Goal: Complete application form

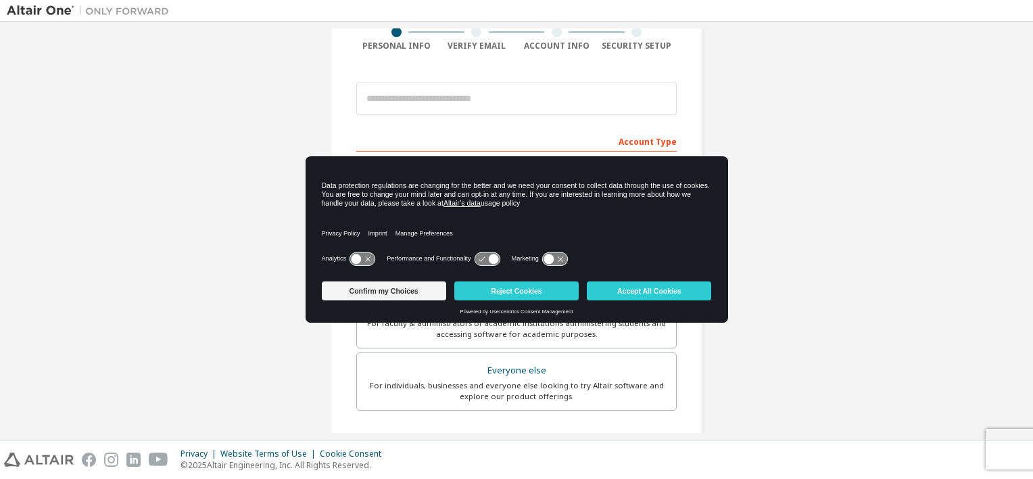
scroll to position [78, 0]
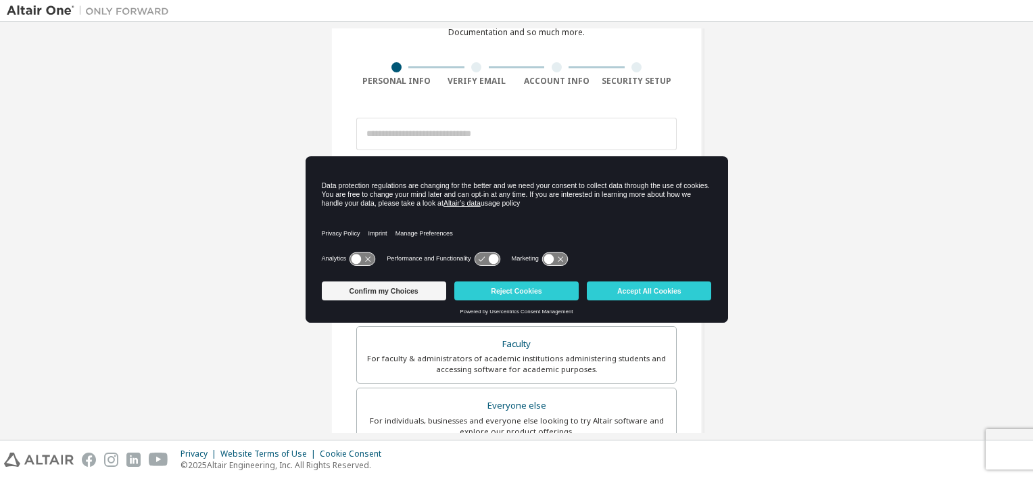
click at [485, 252] on icon at bounding box center [486, 258] width 25 height 13
click at [491, 262] on icon at bounding box center [493, 258] width 10 height 10
click at [494, 261] on icon at bounding box center [493, 258] width 10 height 10
click at [546, 260] on icon at bounding box center [548, 258] width 10 height 10
click at [546, 260] on icon at bounding box center [554, 258] width 25 height 13
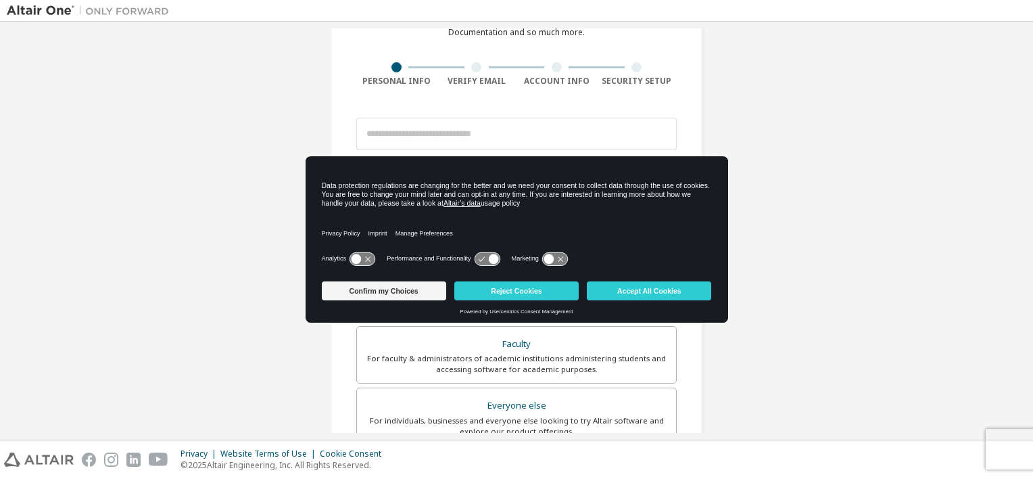
click at [489, 260] on icon at bounding box center [486, 258] width 25 height 13
click at [360, 264] on icon at bounding box center [361, 258] width 25 height 13
click at [401, 290] on button "Confirm my Choices" at bounding box center [384, 290] width 124 height 19
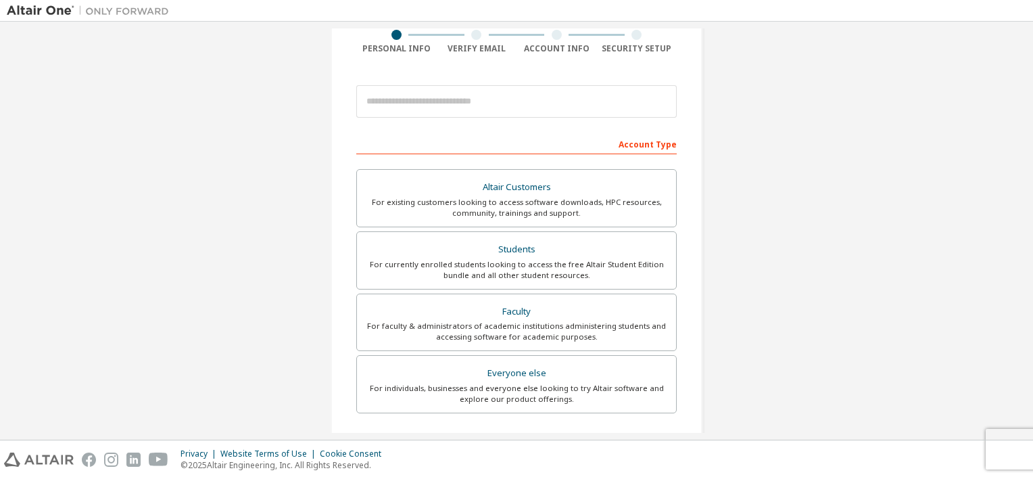
scroll to position [128, 0]
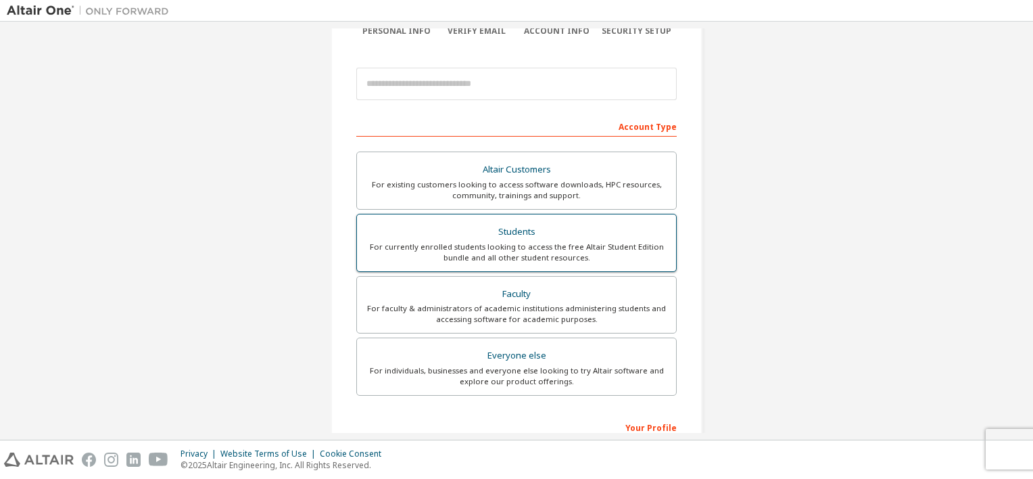
click at [614, 237] on div "Students" at bounding box center [516, 231] width 303 height 19
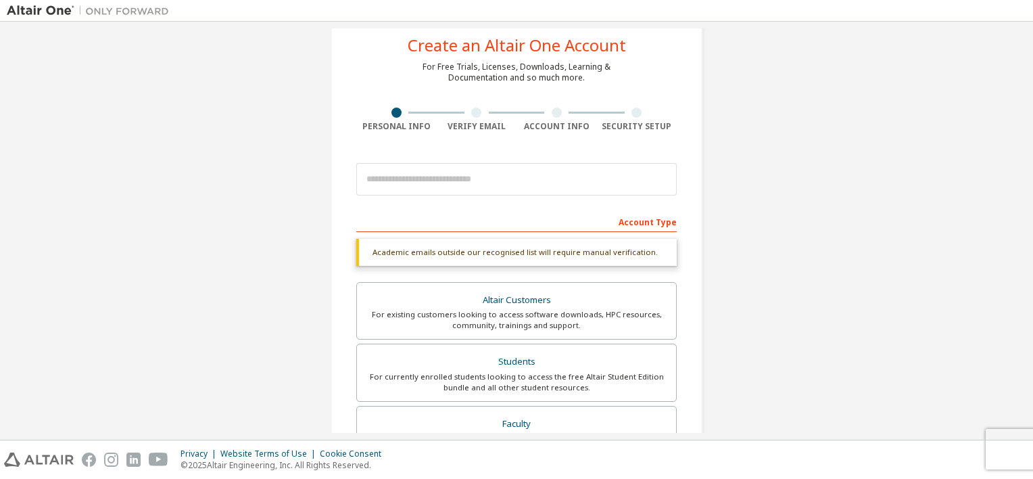
scroll to position [0, 0]
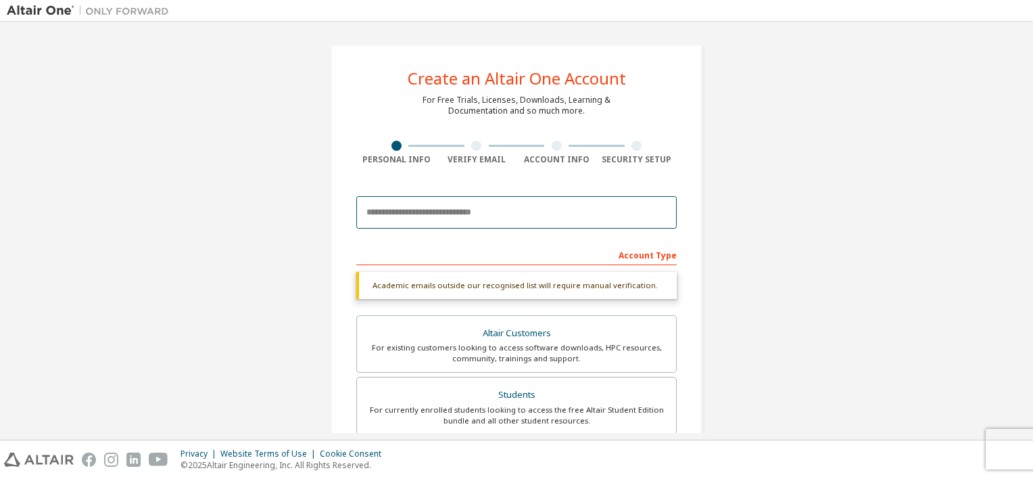
click at [495, 207] on input "email" at bounding box center [516, 212] width 320 height 32
type input "**********"
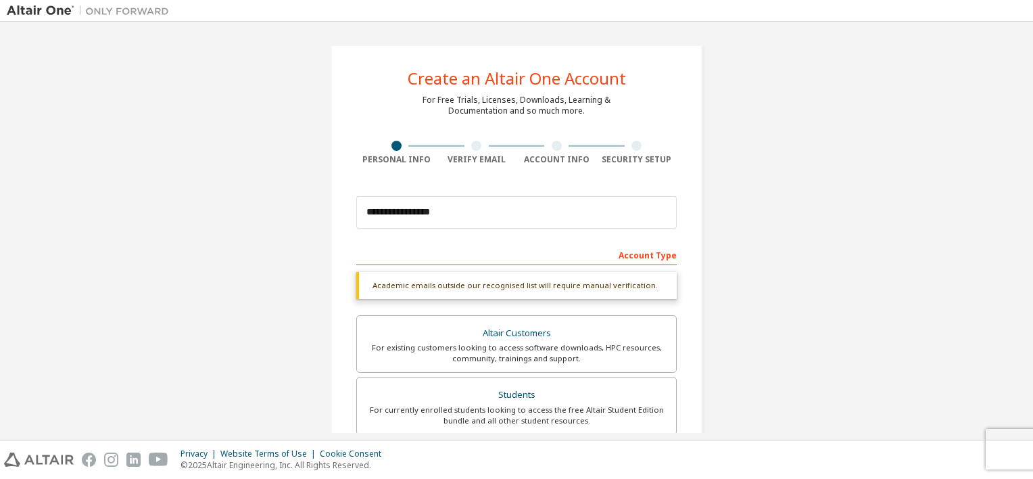
type input "*****"
type input "***"
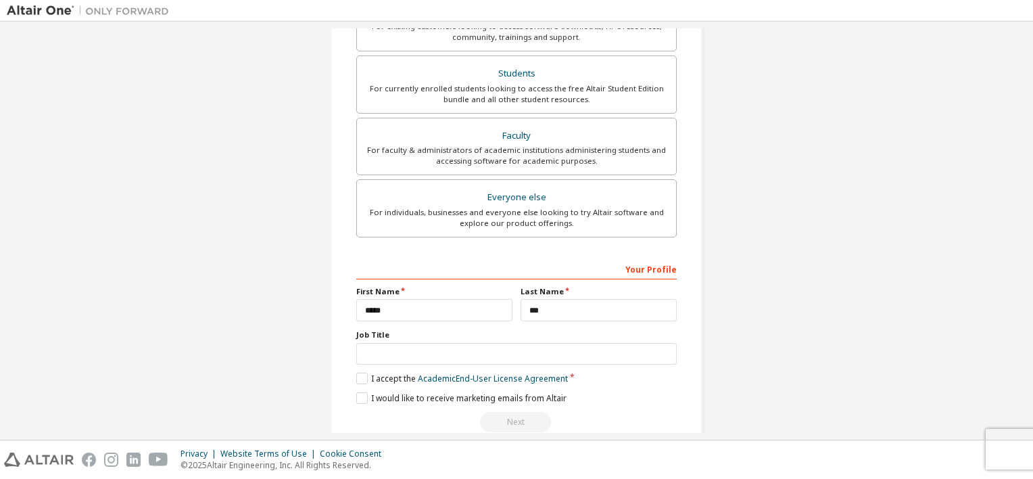
scroll to position [308, 0]
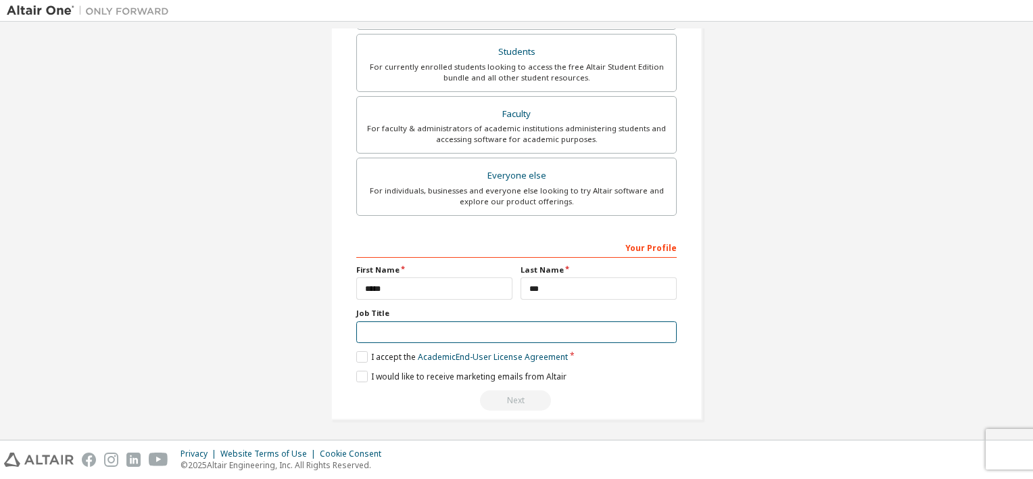
click at [399, 321] on input "text" at bounding box center [516, 332] width 320 height 22
type input "*******"
click at [359, 360] on div "**********" at bounding box center [516, 323] width 320 height 175
click at [359, 356] on label "I accept the Academic End-User License Agreement" at bounding box center [462, 356] width 212 height 11
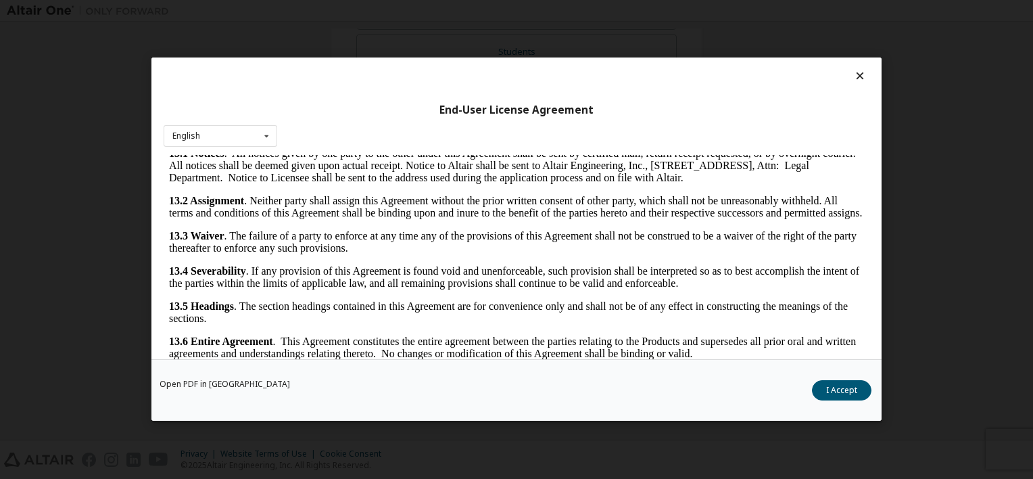
scroll to position [26, 0]
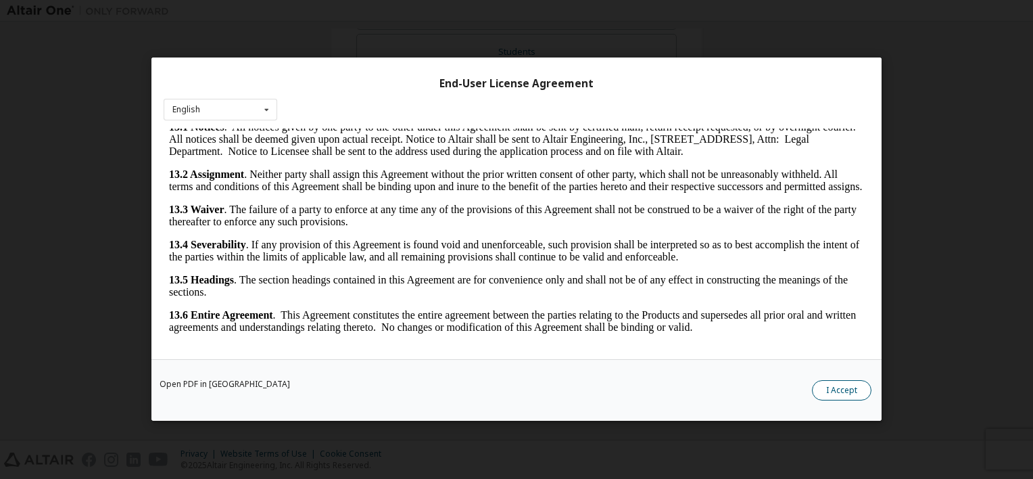
click at [843, 382] on button "I Accept" at bounding box center [841, 391] width 59 height 20
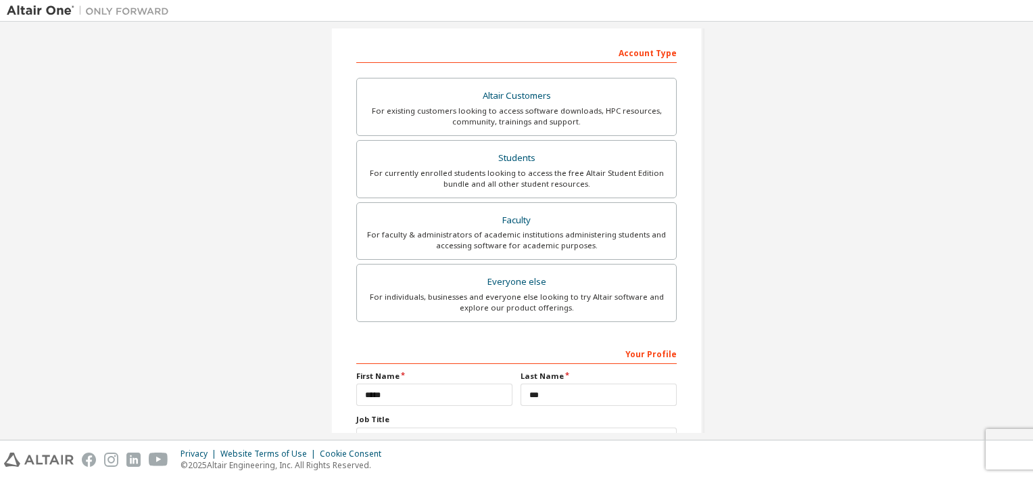
scroll to position [308, 0]
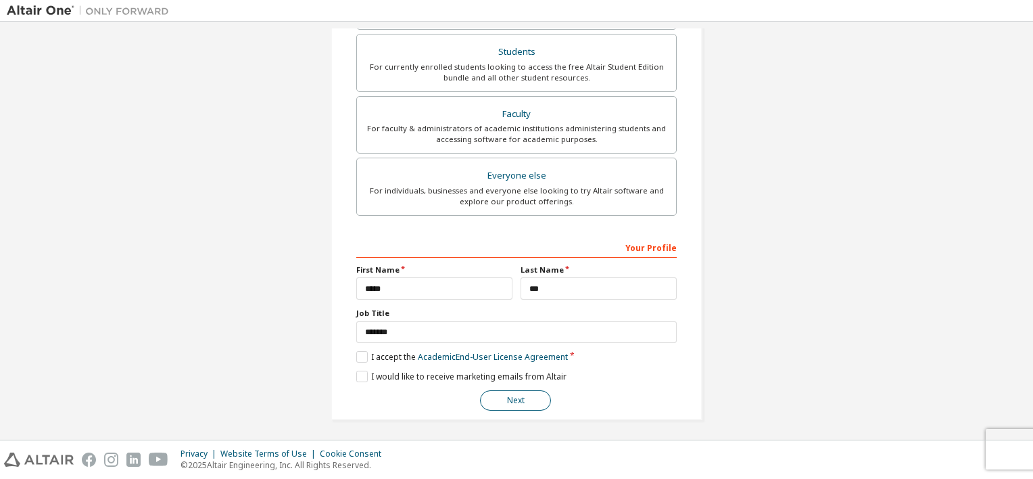
click at [497, 395] on button "Next" at bounding box center [515, 400] width 71 height 20
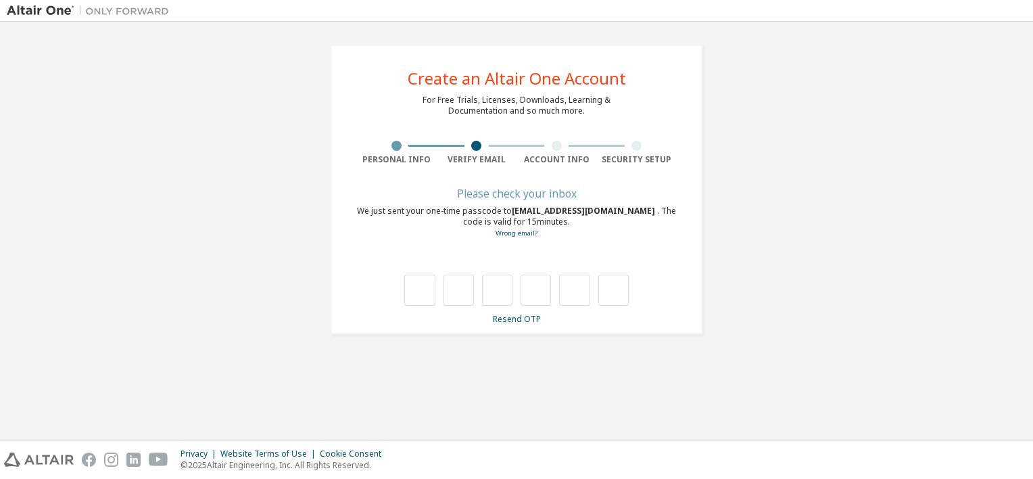
type input "*"
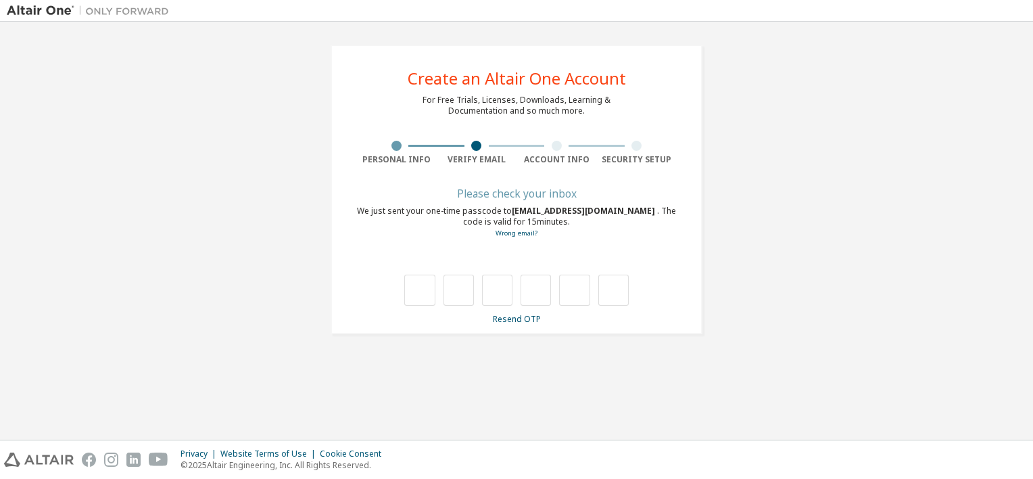
type input "*"
